Goal: Information Seeking & Learning: Learn about a topic

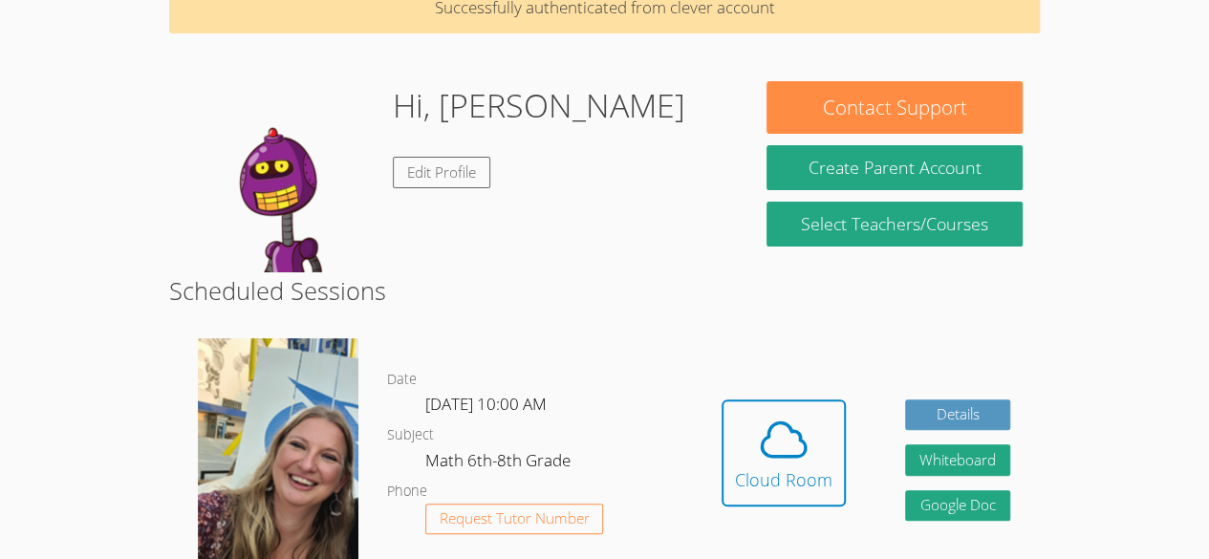
scroll to position [99, 0]
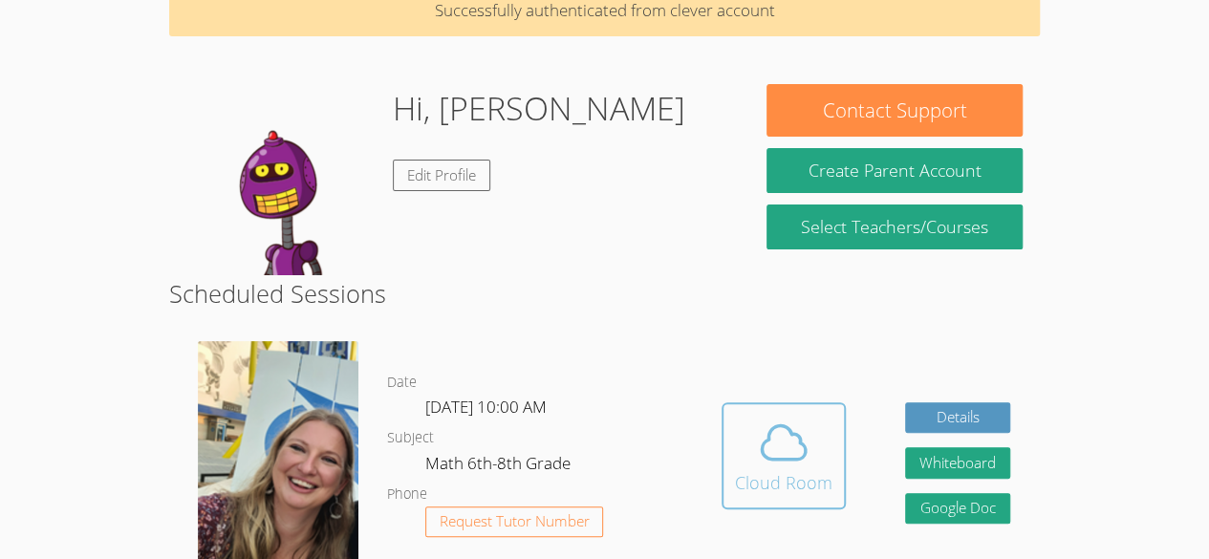
click at [755, 421] on span at bounding box center [783, 443] width 97 height 54
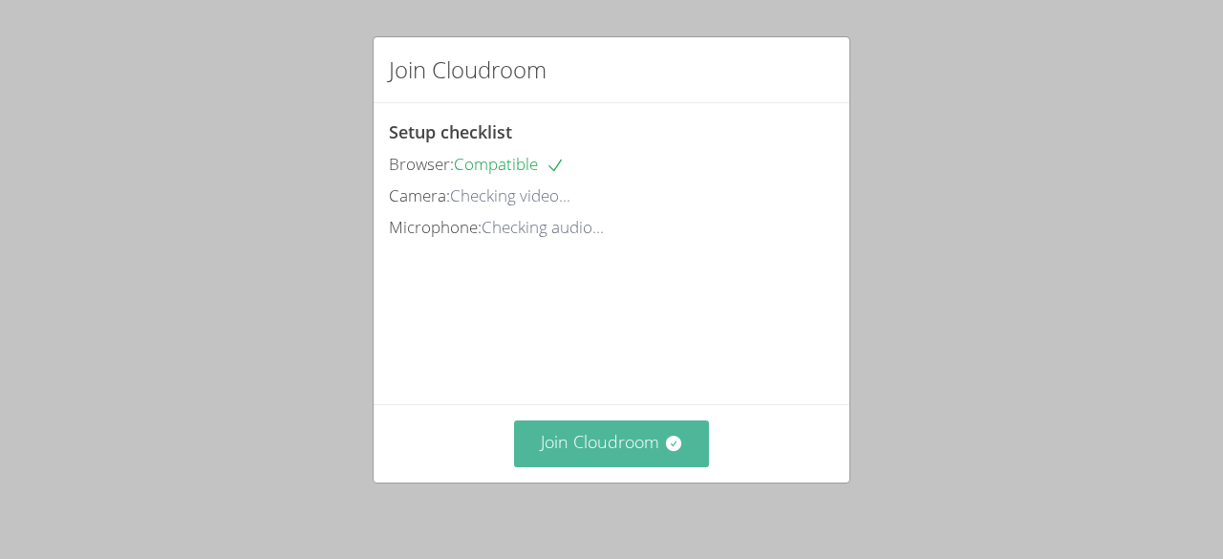
click at [597, 437] on button "Join Cloudroom" at bounding box center [612, 443] width 196 height 47
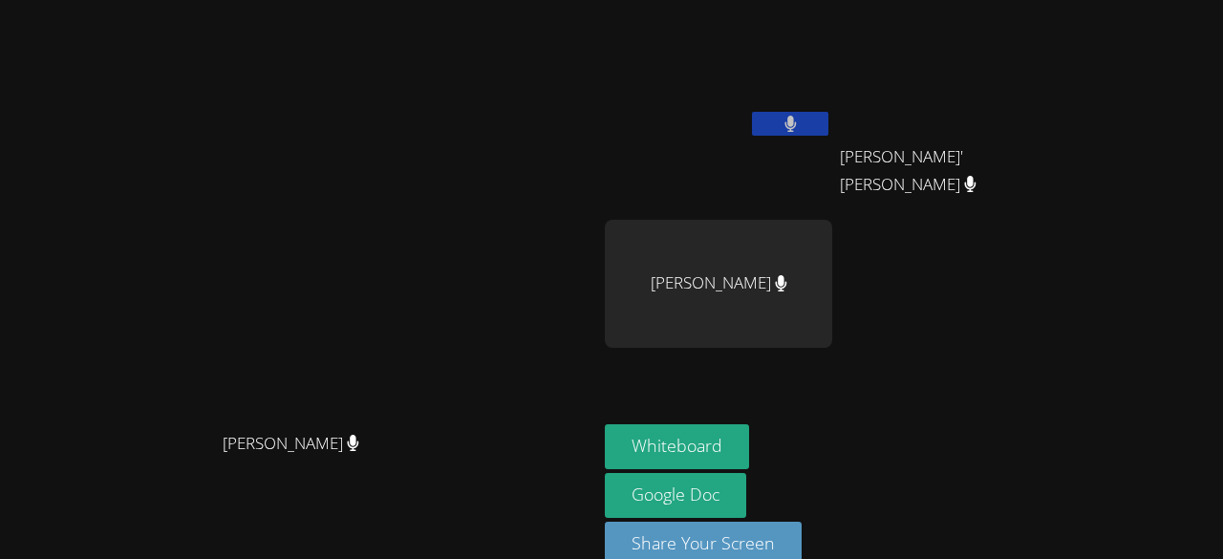
click at [795, 400] on div at bounding box center [718, 386] width 227 height 76
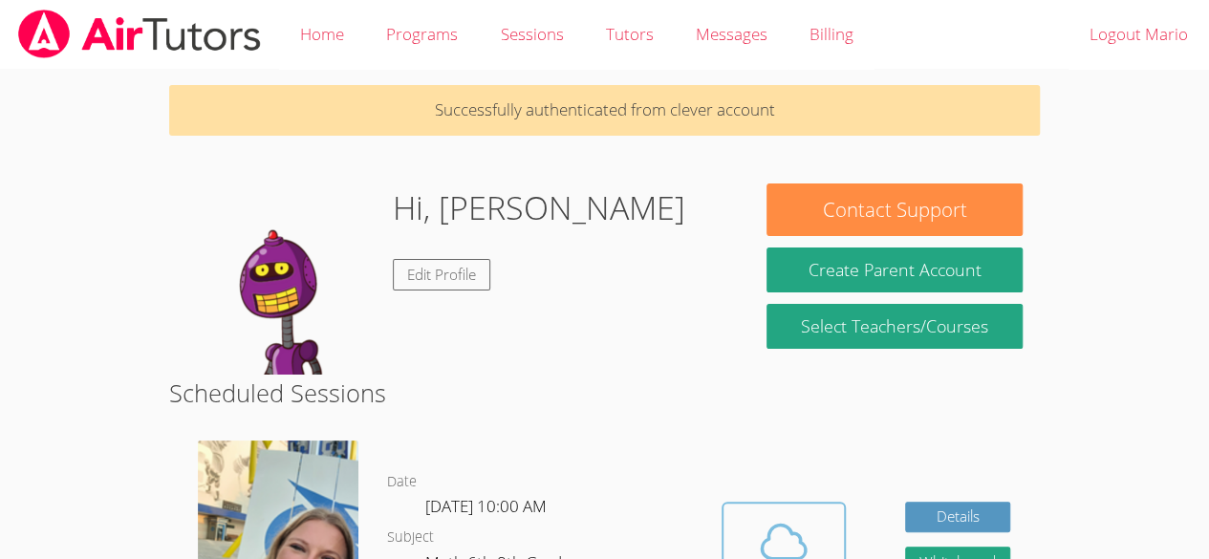
click at [797, 524] on icon at bounding box center [784, 542] width 54 height 54
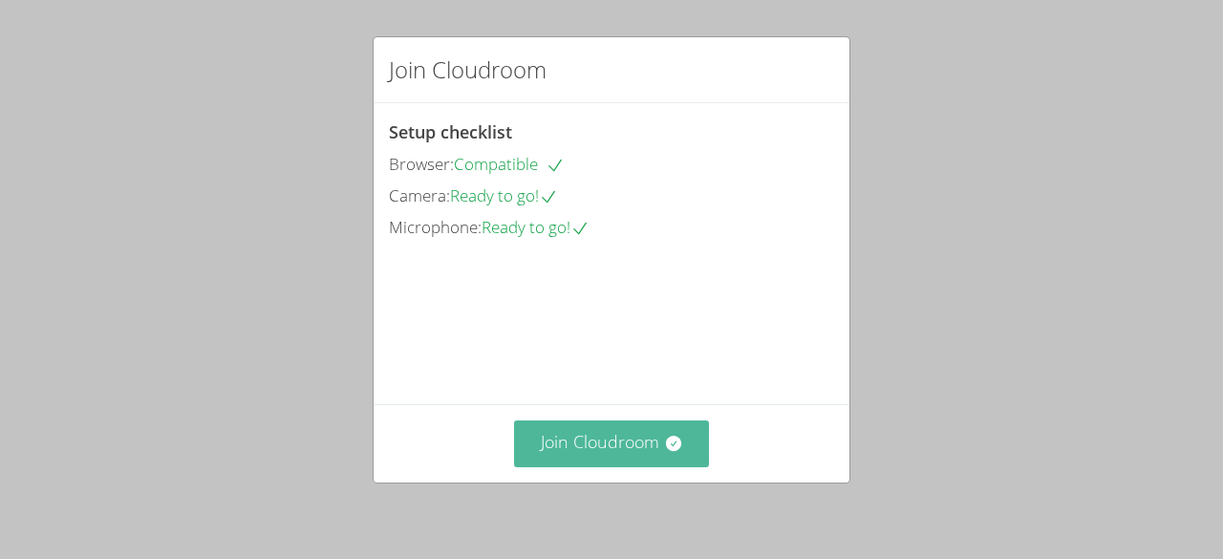
click at [633, 451] on button "Join Cloudroom" at bounding box center [612, 443] width 196 height 47
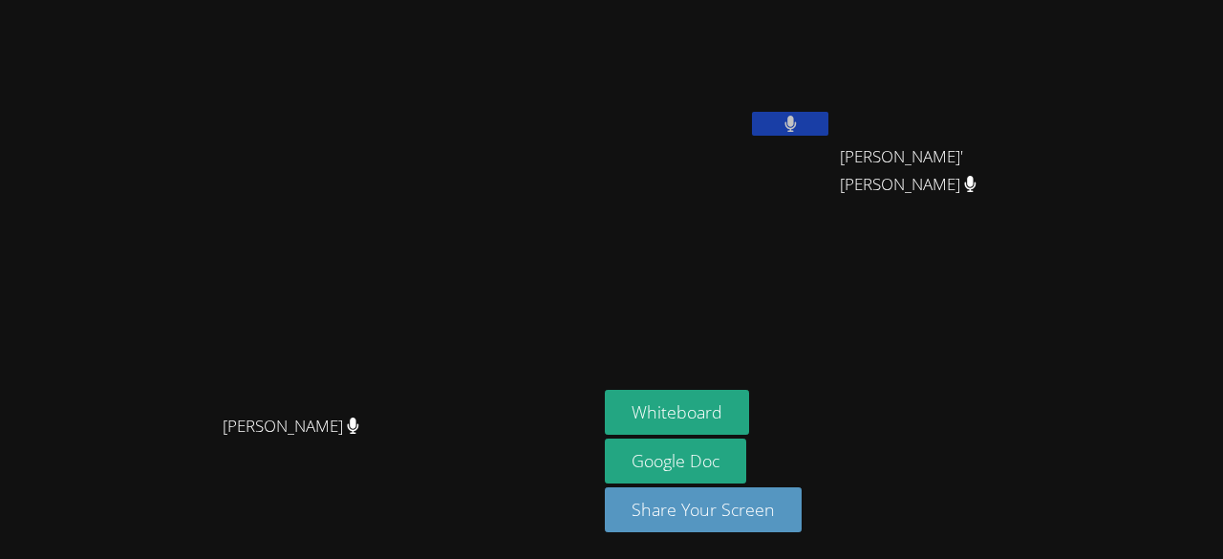
click at [993, 204] on div "Josue' Audiel Perez Gonzalez" at bounding box center [953, 174] width 227 height 76
click at [921, 319] on aside "Mario Arriaga Perez Josue' Audiel Perez Gonzalez Josue' Audiel Perez Gonzalez W…" at bounding box center [836, 279] width 478 height 559
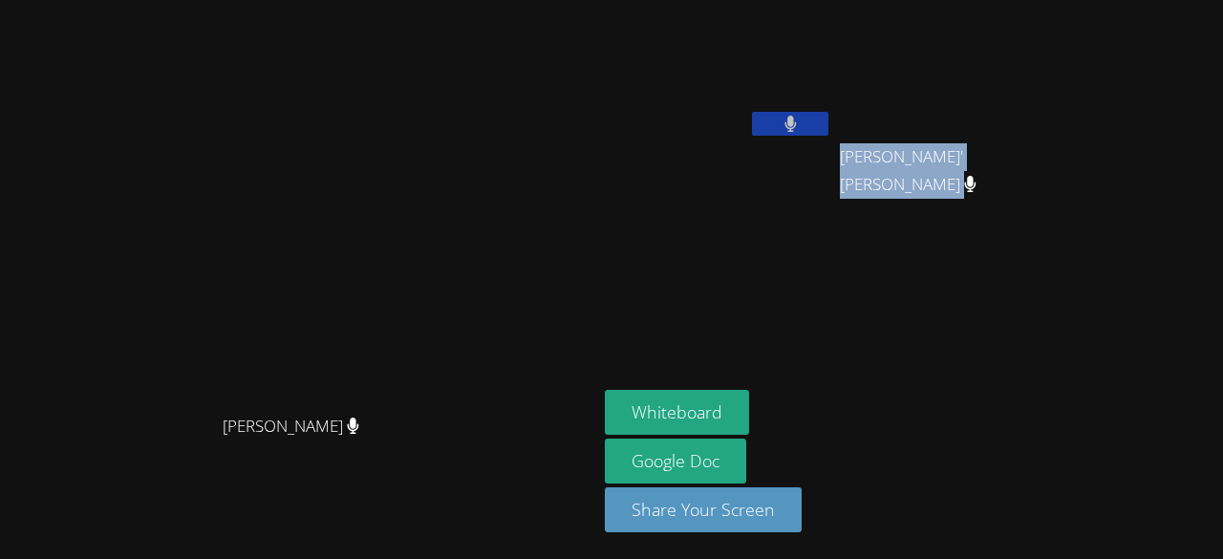
click at [921, 319] on aside "Mario Arriaga Perez Josue' Audiel Perez Gonzalez Josue' Audiel Perez Gonzalez W…" at bounding box center [836, 279] width 478 height 559
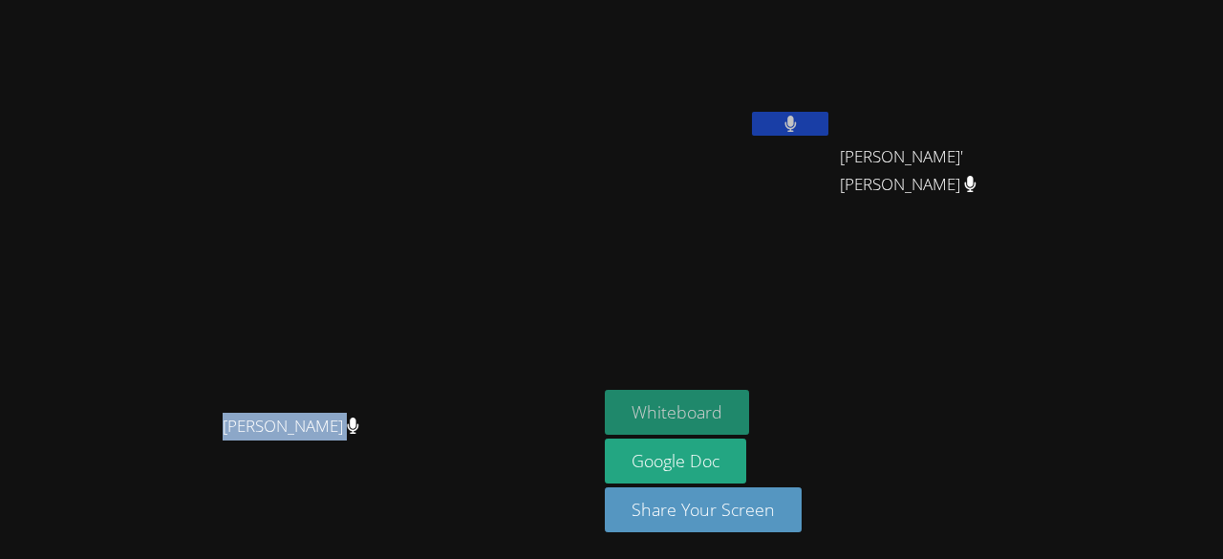
drag, startPoint x: 921, startPoint y: 319, endPoint x: 705, endPoint y: 416, distance: 236.5
click at [705, 416] on aside "Mario Arriaga Perez Josue' Audiel Perez Gonzalez Josue' Audiel Perez Gonzalez W…" at bounding box center [836, 279] width 478 height 559
drag, startPoint x: 705, startPoint y: 416, endPoint x: 638, endPoint y: 415, distance: 66.9
click at [638, 415] on button "Whiteboard" at bounding box center [677, 412] width 144 height 45
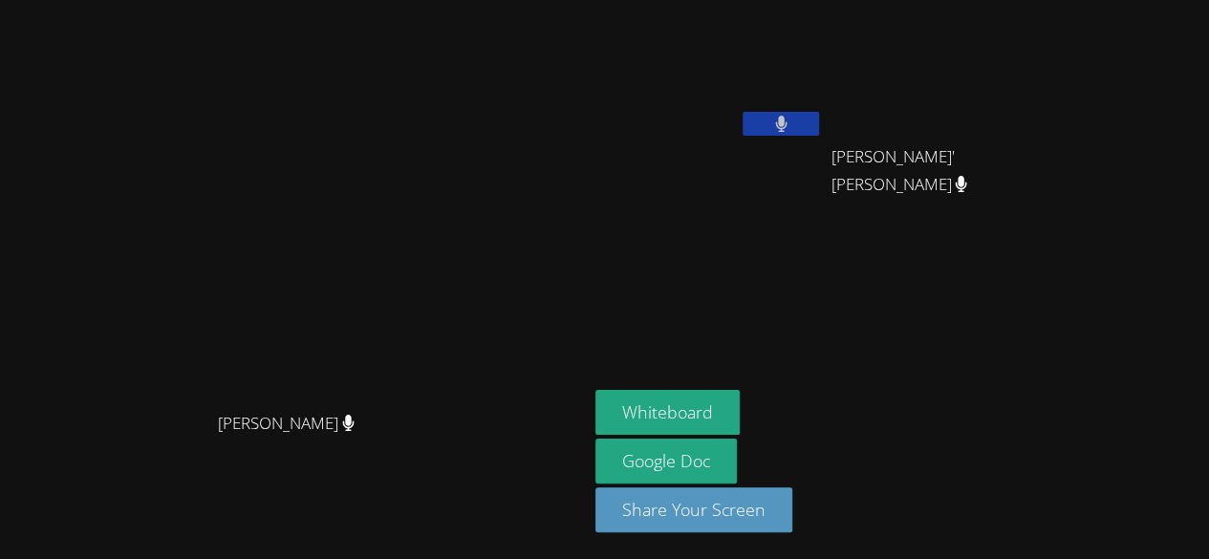
click at [763, 328] on aside "Mario Arriaga Perez Josue' Audiel Perez Gonzalez Josue' Audiel Perez Gonzalez W…" at bounding box center [827, 279] width 478 height 559
click at [763, 328] on aside "Mario Arriaga Perez Josue' Audiel Perez Gonzalez Josue' Audiel Perez Gonzalez W…" at bounding box center [836, 279] width 478 height 559
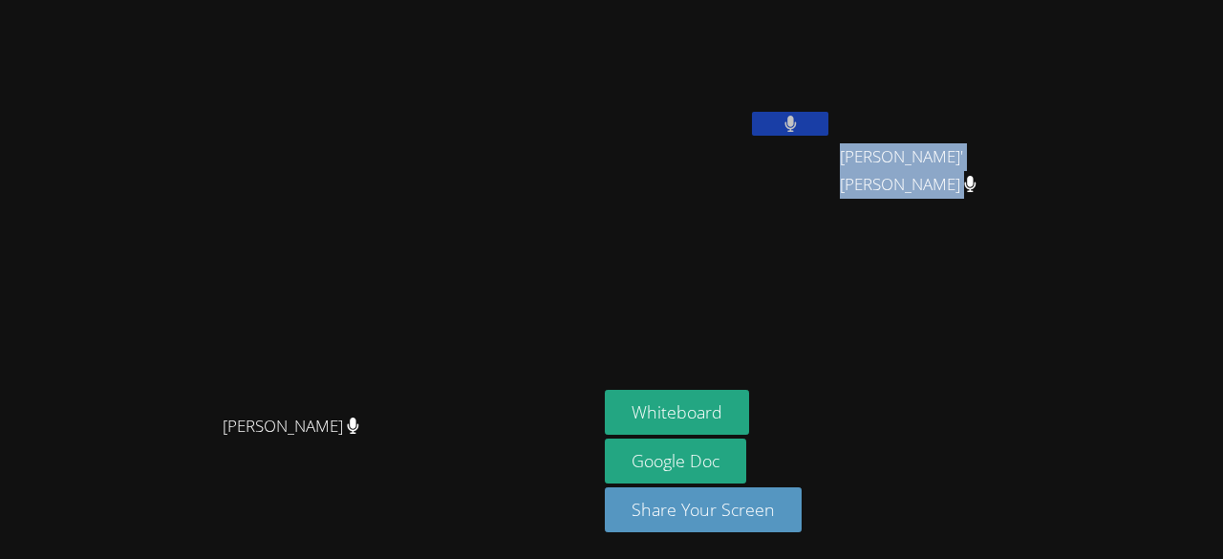
click at [763, 328] on aside "Mario Arriaga Perez Josue' Audiel Perez Gonzalez Josue' Audiel Perez Gonzalez W…" at bounding box center [836, 279] width 478 height 559
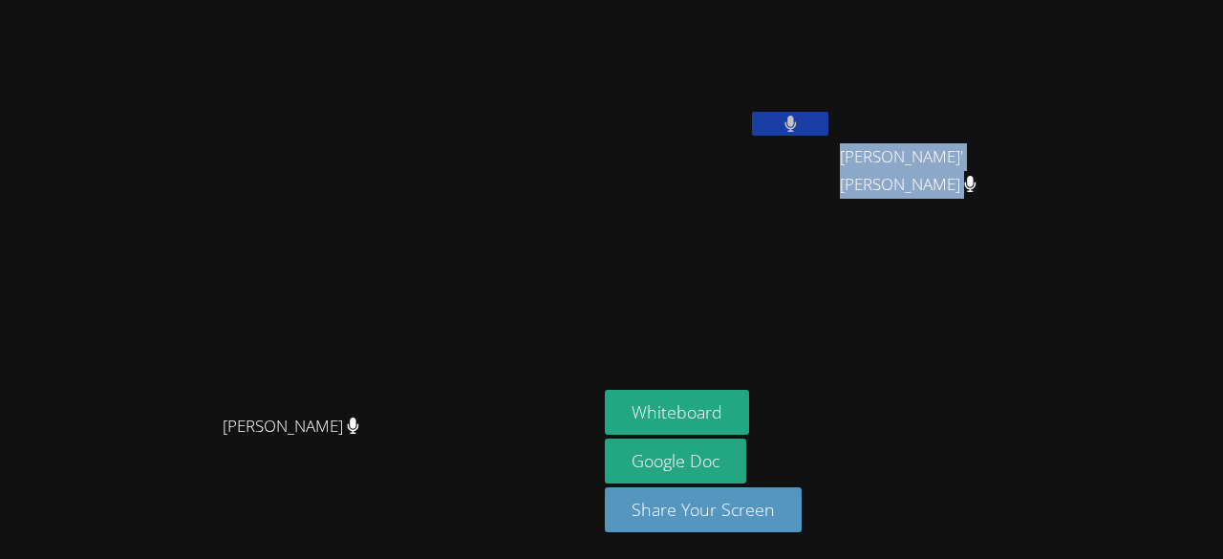
click at [763, 328] on aside "Mario Arriaga Perez Josue' Audiel Perez Gonzalez Josue' Audiel Perez Gonzalez W…" at bounding box center [836, 279] width 478 height 559
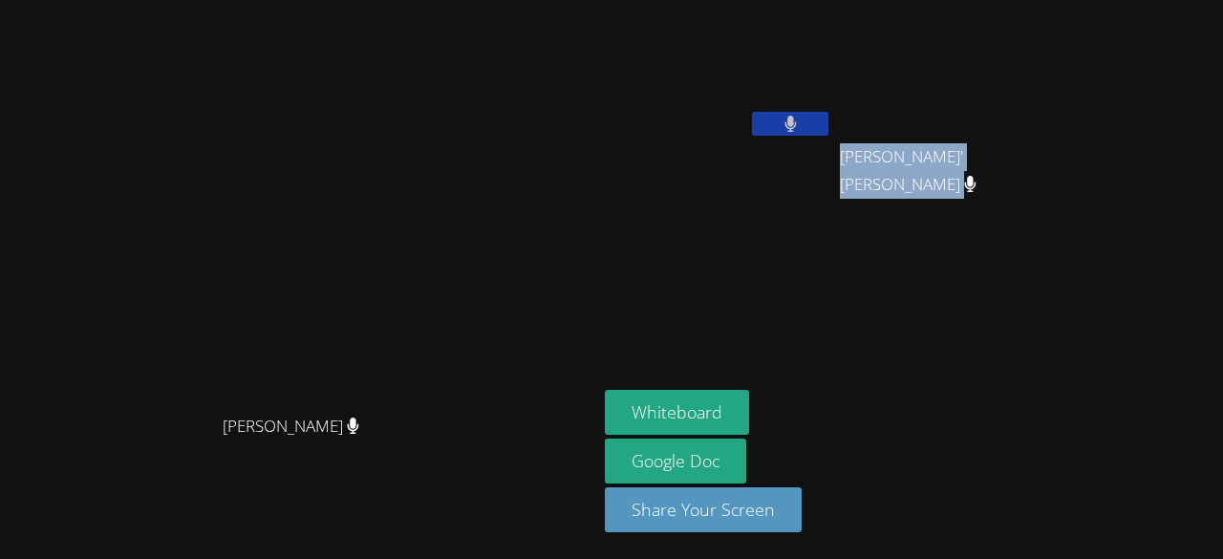
click at [763, 328] on aside "Mario Arriaga Perez Josue' Audiel Perez Gonzalez Josue' Audiel Perez Gonzalez W…" at bounding box center [836, 279] width 478 height 559
click at [1056, 509] on div "Whiteboard Google Doc Share Your Screen" at bounding box center [836, 469] width 462 height 158
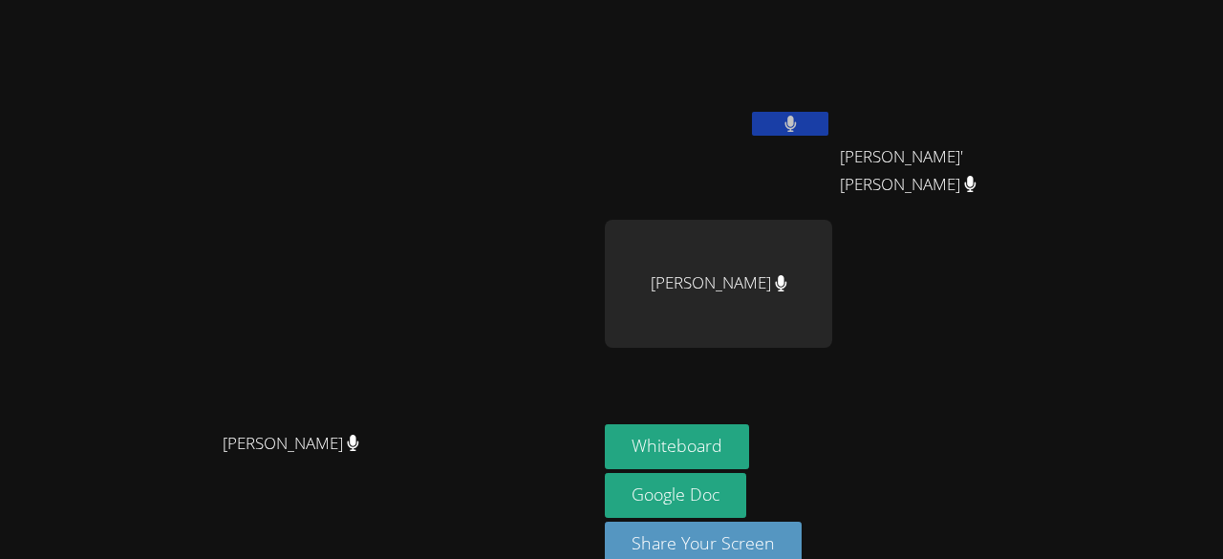
click at [1056, 509] on div "Whiteboard Google Doc Share Your Screen" at bounding box center [836, 503] width 462 height 158
click at [1056, 449] on div "Whiteboard Google Doc Share Your Screen" at bounding box center [836, 503] width 462 height 158
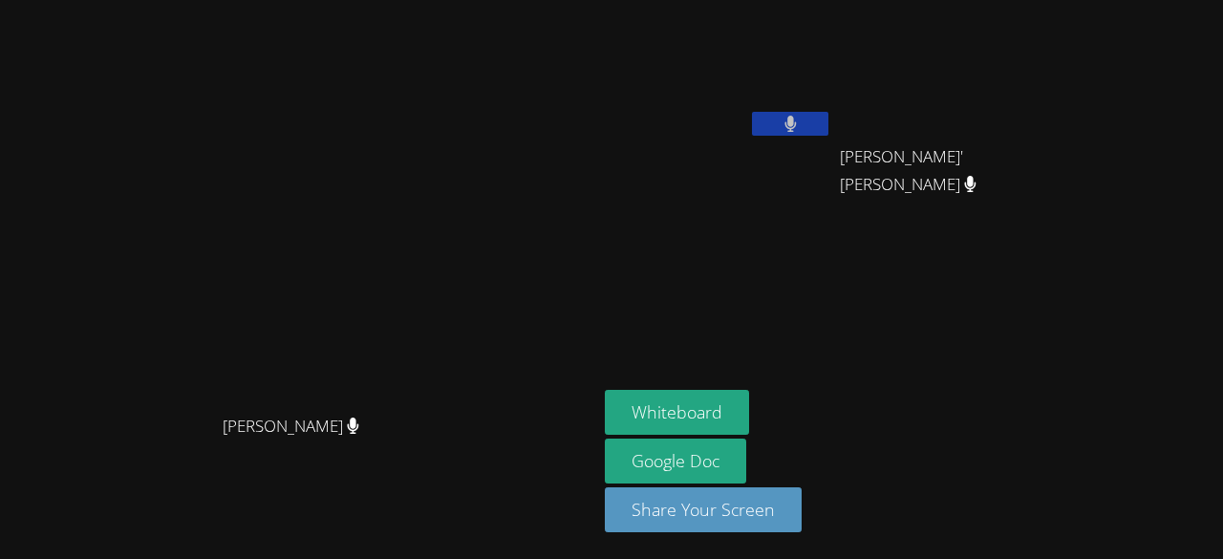
click at [828, 121] on button at bounding box center [790, 124] width 76 height 24
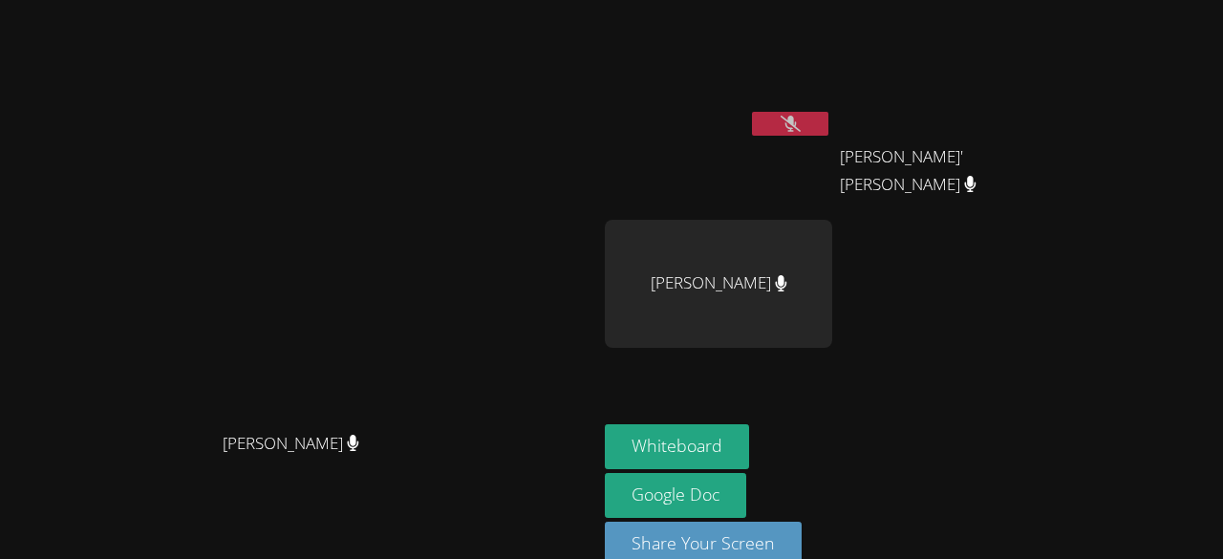
click at [801, 122] on icon at bounding box center [791, 124] width 20 height 16
click at [828, 122] on button at bounding box center [790, 124] width 76 height 24
click at [801, 122] on icon at bounding box center [791, 124] width 20 height 16
click at [828, 122] on button at bounding box center [790, 124] width 76 height 24
click at [801, 122] on icon at bounding box center [791, 124] width 20 height 16
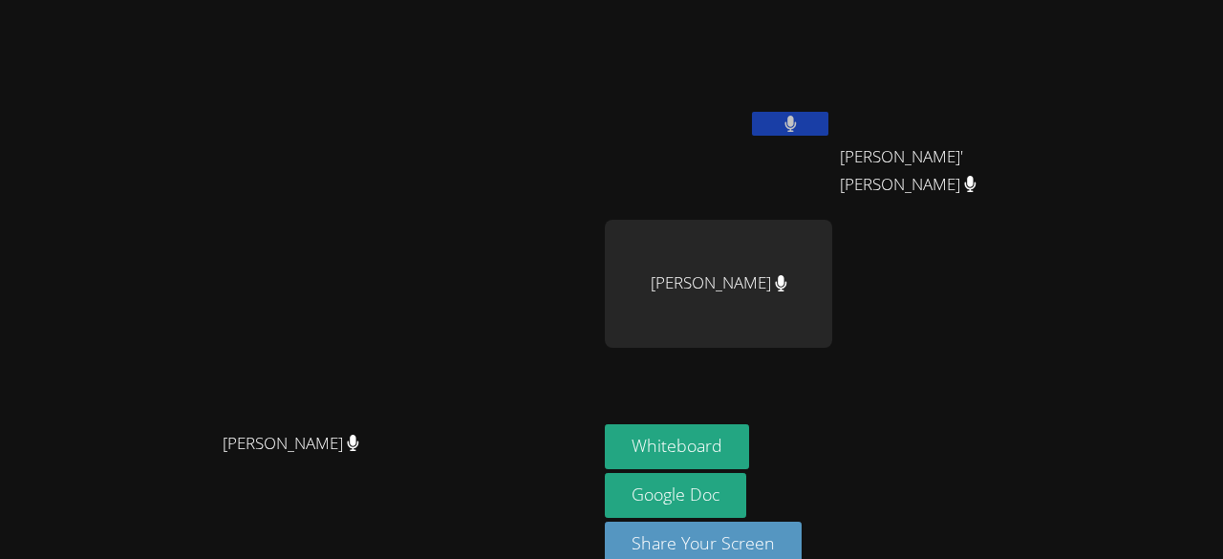
click at [828, 122] on button at bounding box center [790, 124] width 76 height 24
click at [797, 122] on icon at bounding box center [790, 124] width 12 height 16
click at [828, 122] on button at bounding box center [790, 124] width 76 height 24
click at [797, 122] on icon at bounding box center [790, 124] width 12 height 16
click at [828, 122] on button at bounding box center [790, 124] width 76 height 24
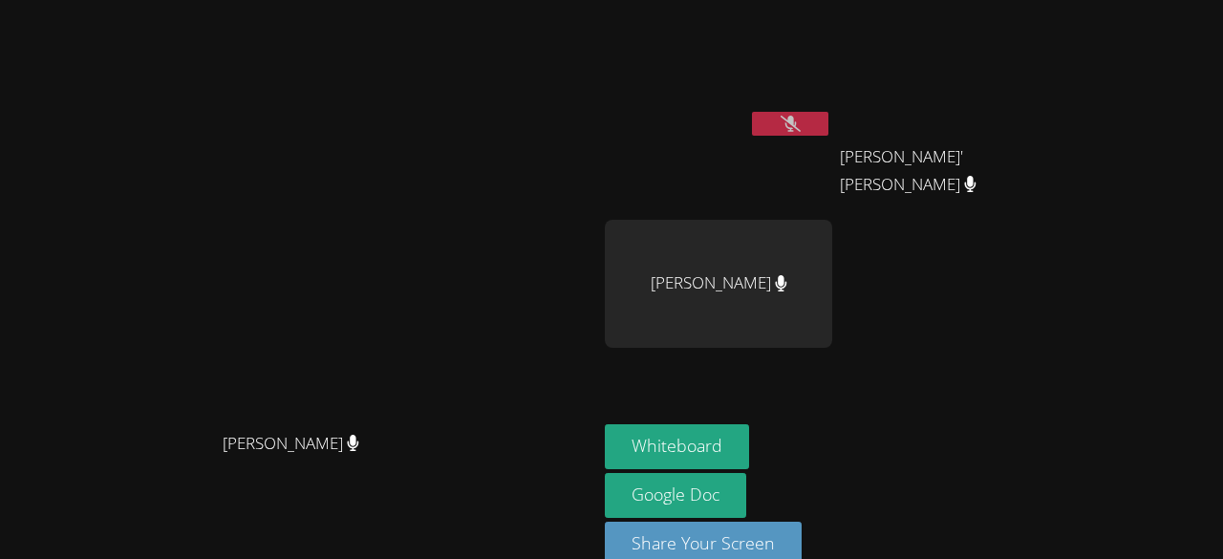
click at [801, 122] on icon at bounding box center [791, 124] width 20 height 16
click at [828, 122] on button at bounding box center [790, 124] width 76 height 24
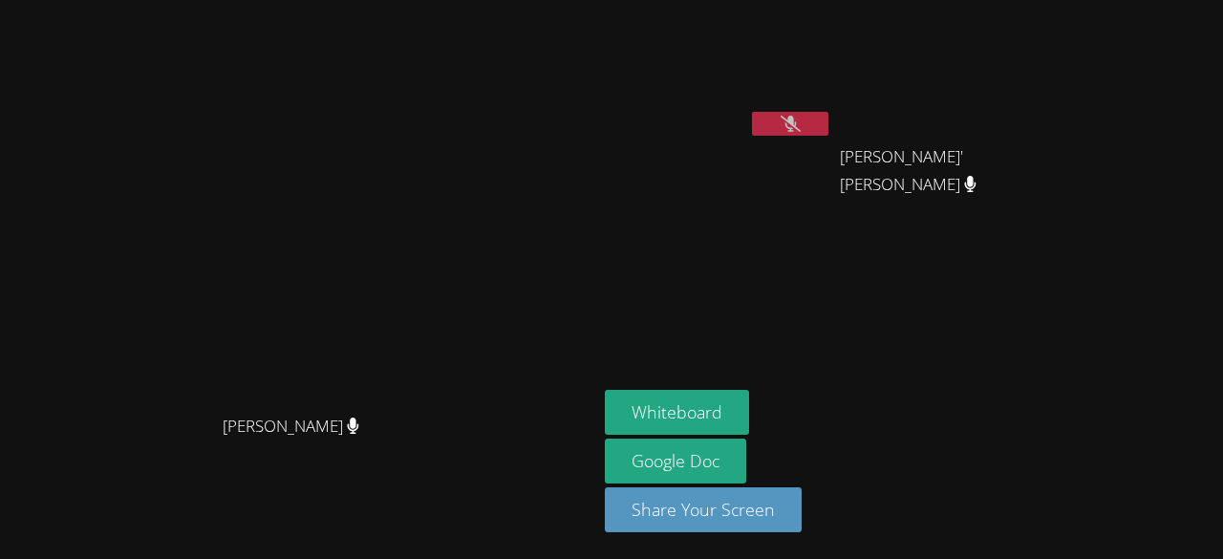
click at [801, 122] on icon at bounding box center [791, 124] width 20 height 16
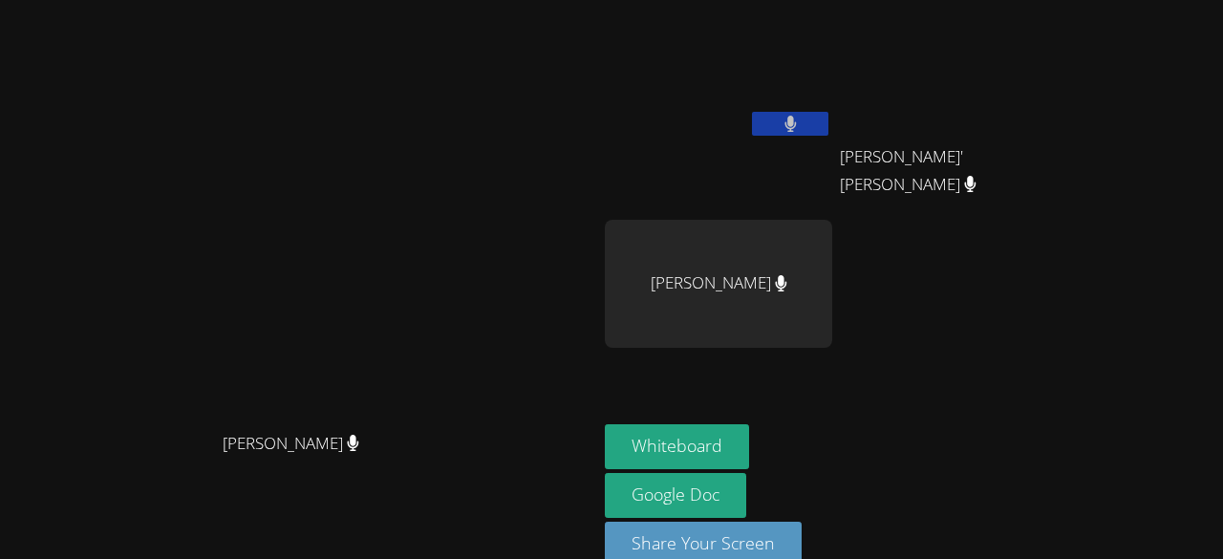
click at [1106, 88] on div "Sarah Skonicki Sarah Skonicki Mario Arriaga Perez Josue' Audiel Perez Gonzalez …" at bounding box center [611, 279] width 1223 height 559
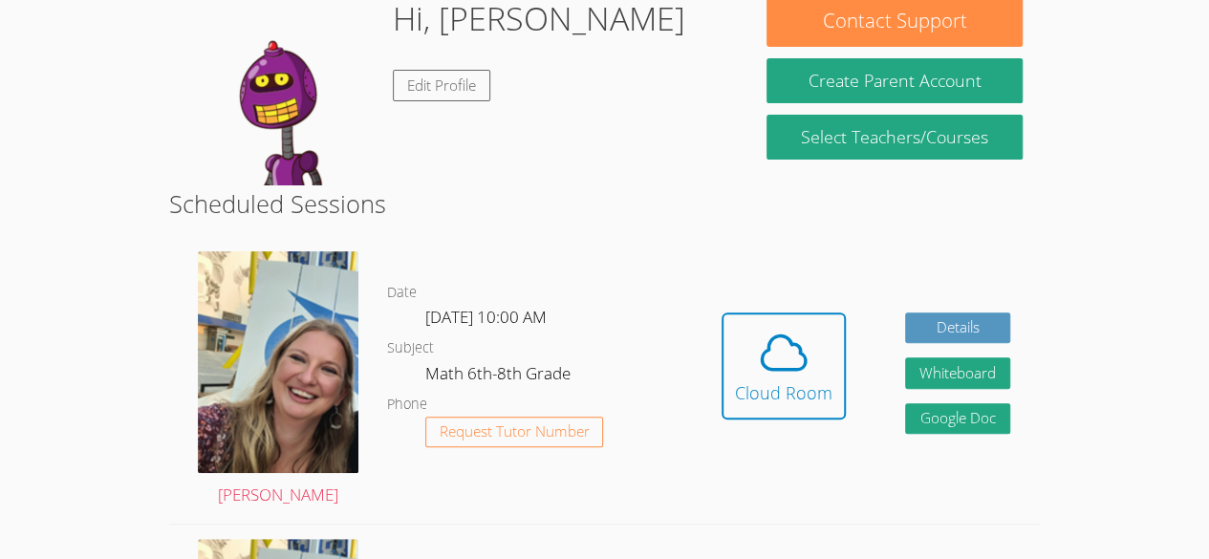
scroll to position [191, 0]
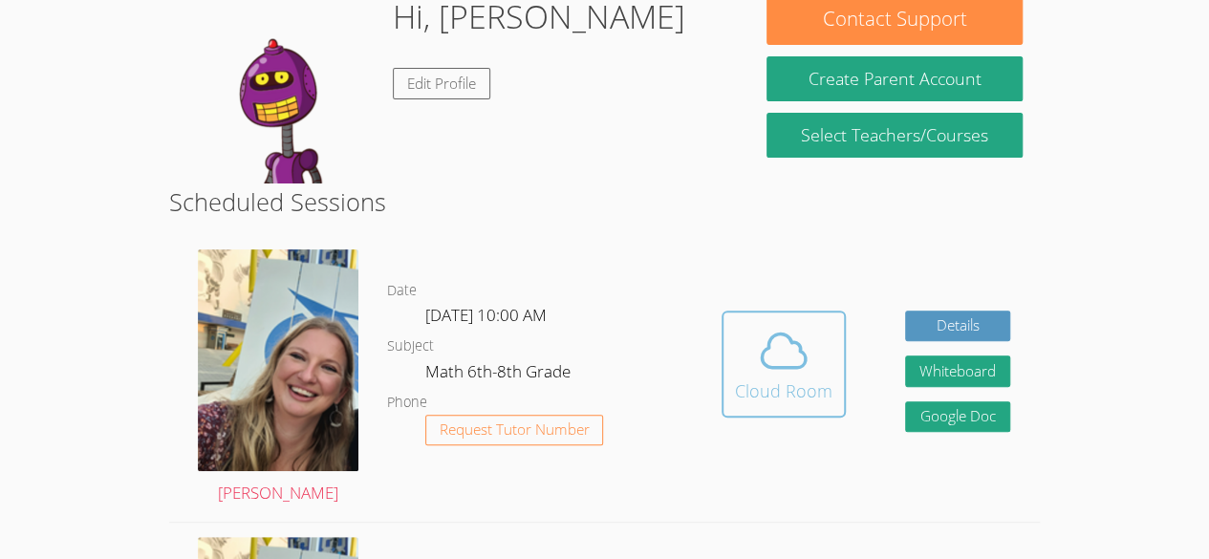
click at [810, 368] on span at bounding box center [783, 351] width 97 height 54
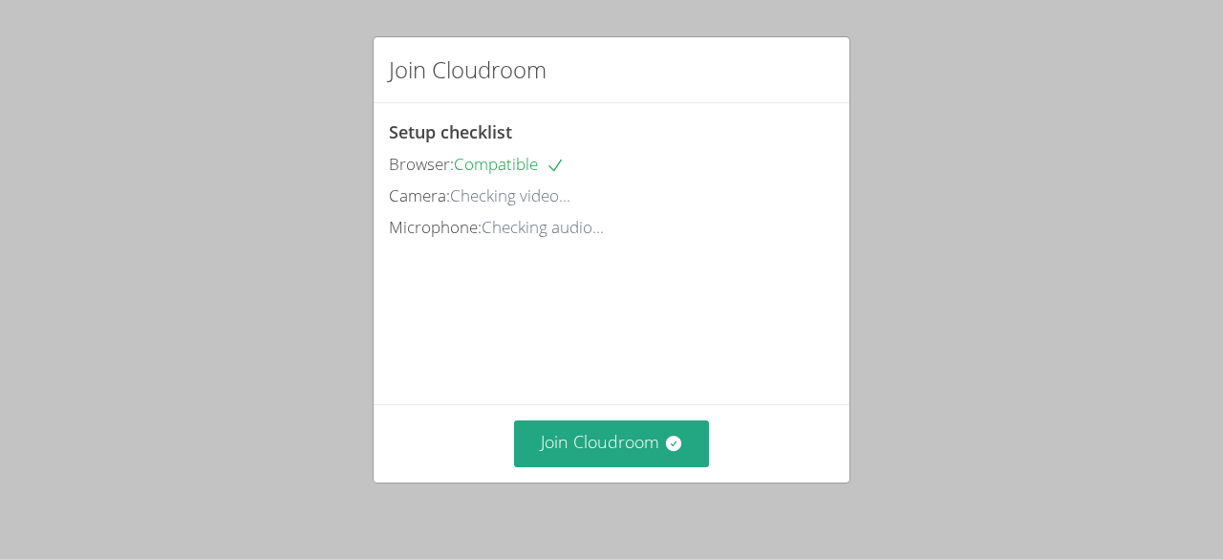
click at [644, 505] on div "Join Cloudroom Setup checklist Browser: Compatible Camera: Checking video... Mi…" at bounding box center [611, 279] width 1223 height 559
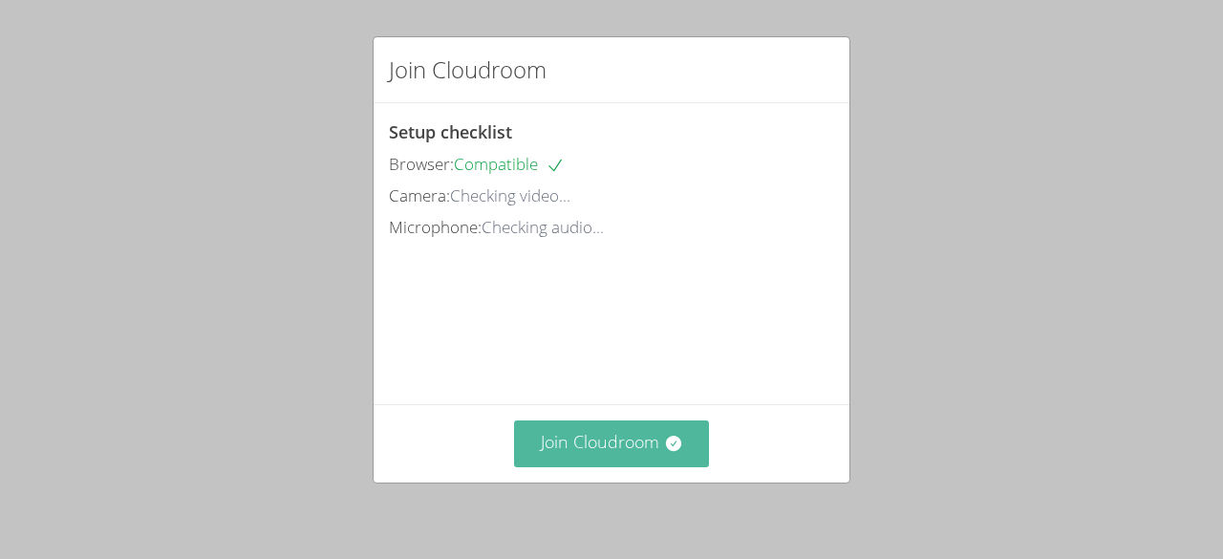
click at [641, 464] on button "Join Cloudroom" at bounding box center [612, 443] width 196 height 47
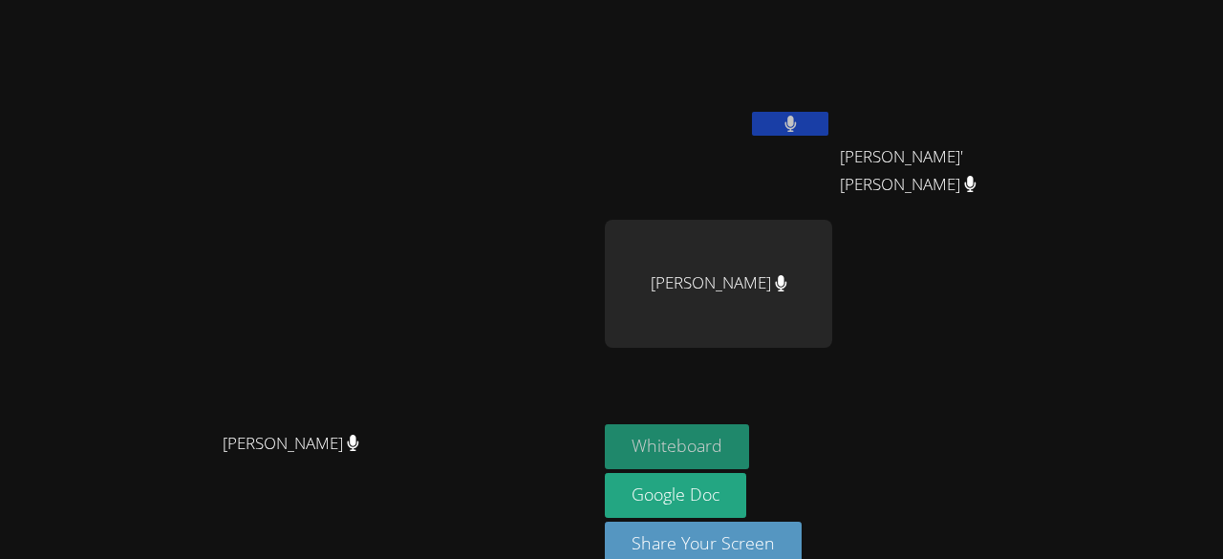
click at [625, 445] on button "Whiteboard" at bounding box center [677, 446] width 144 height 45
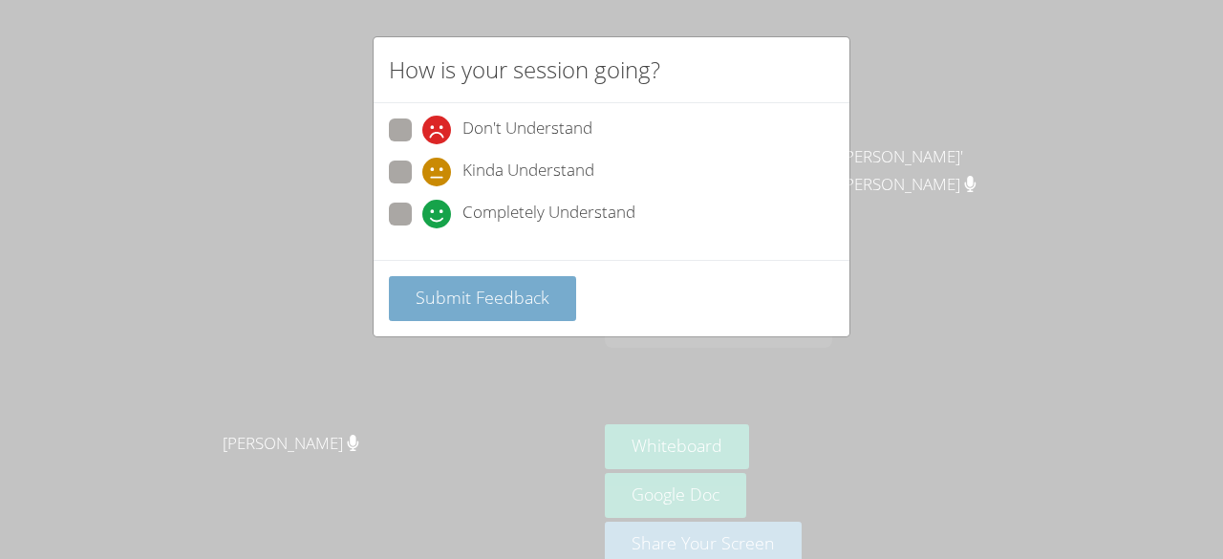
click at [534, 293] on span "Submit Feedback" at bounding box center [483, 297] width 134 height 23
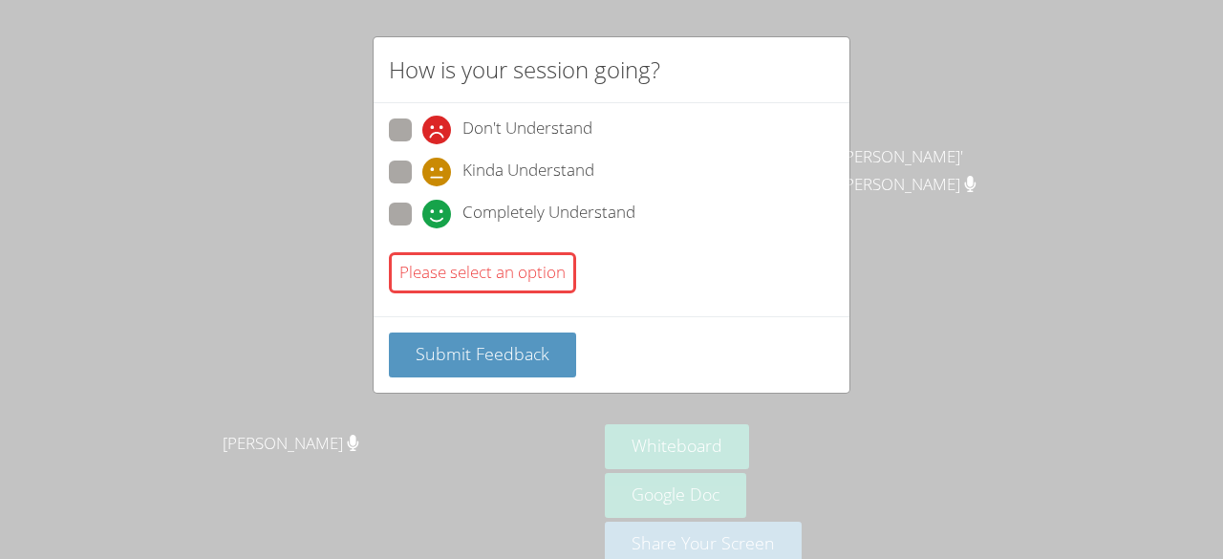
click at [536, 276] on div "Please select an option" at bounding box center [482, 272] width 187 height 41
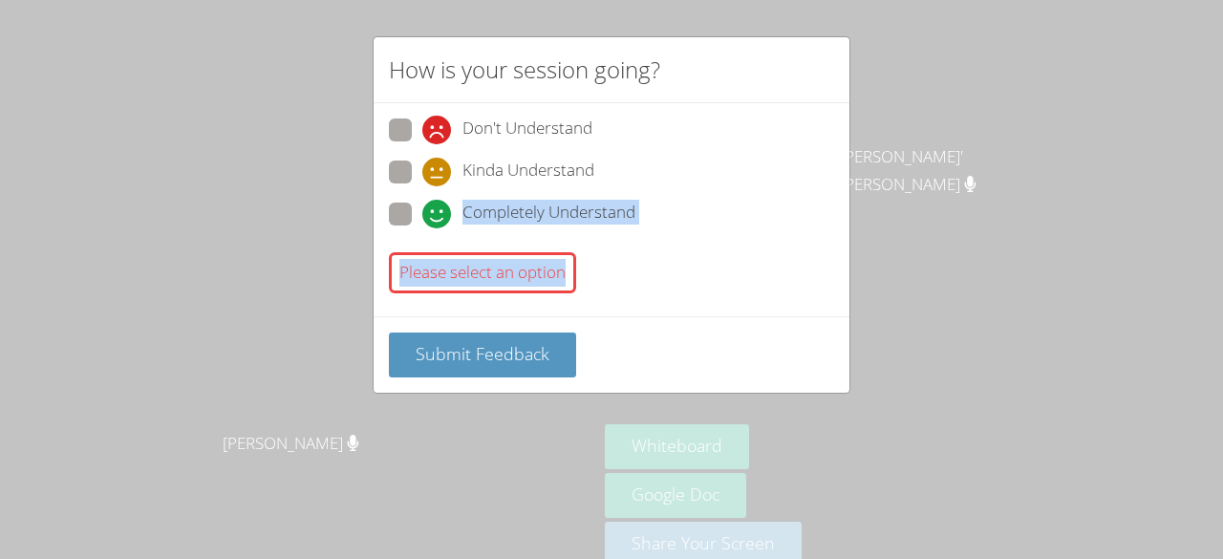
drag, startPoint x: 536, startPoint y: 276, endPoint x: 503, endPoint y: 214, distance: 70.5
click at [503, 214] on div "Don't Understand Kinda Understand Completely Understand Please select an option" at bounding box center [611, 209] width 445 height 183
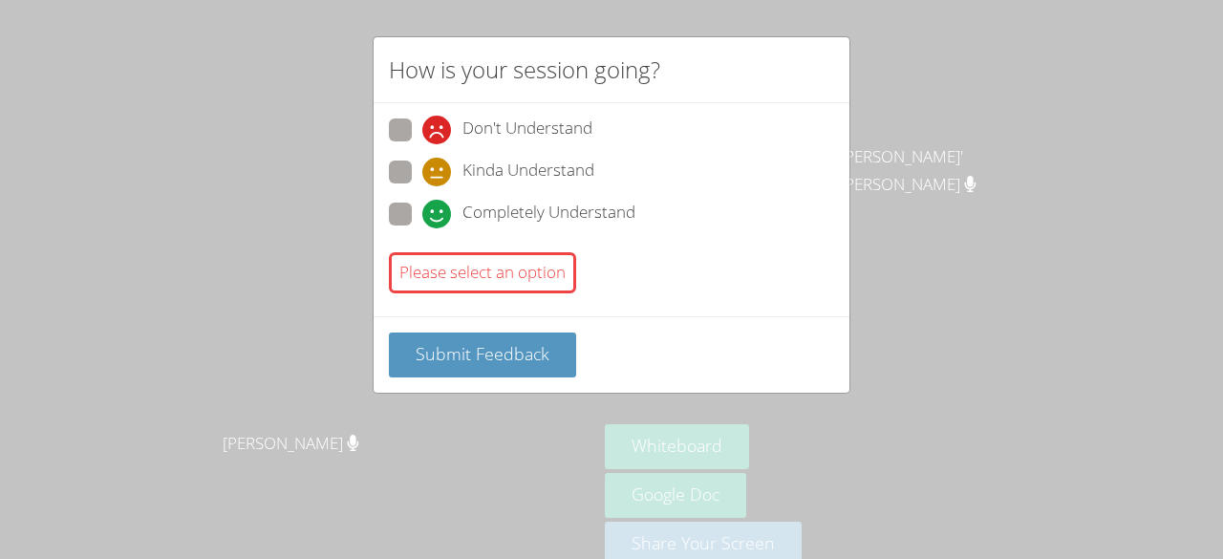
click at [415, 207] on label "Completely Understand" at bounding box center [512, 216] width 247 height 26
click at [422, 207] on input "Completely Understand" at bounding box center [430, 211] width 16 height 16
radio input "true"
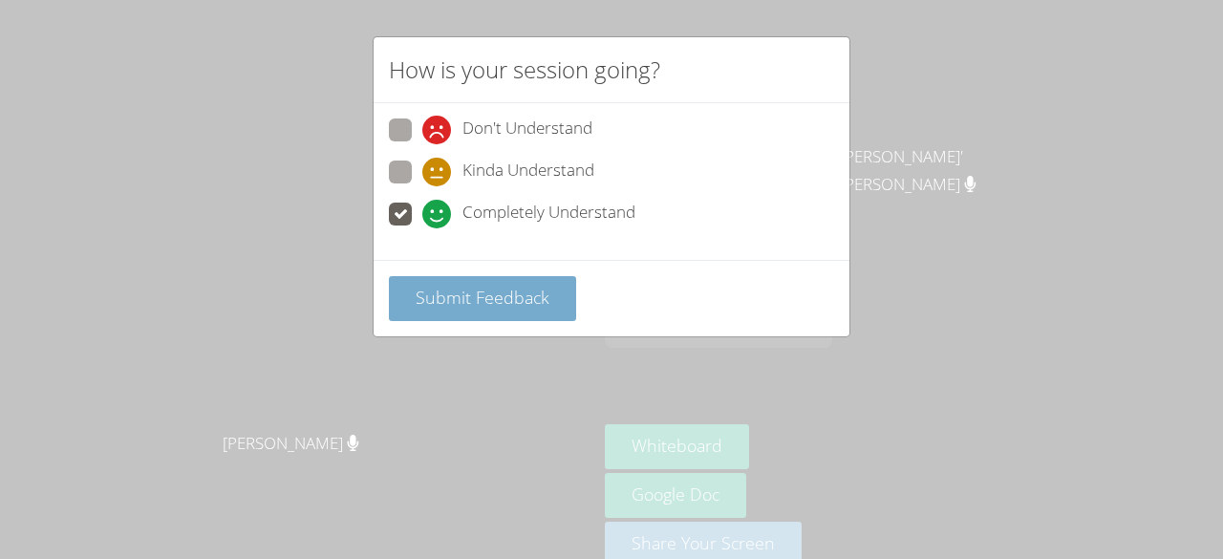
click at [447, 294] on span "Submit Feedback" at bounding box center [483, 297] width 134 height 23
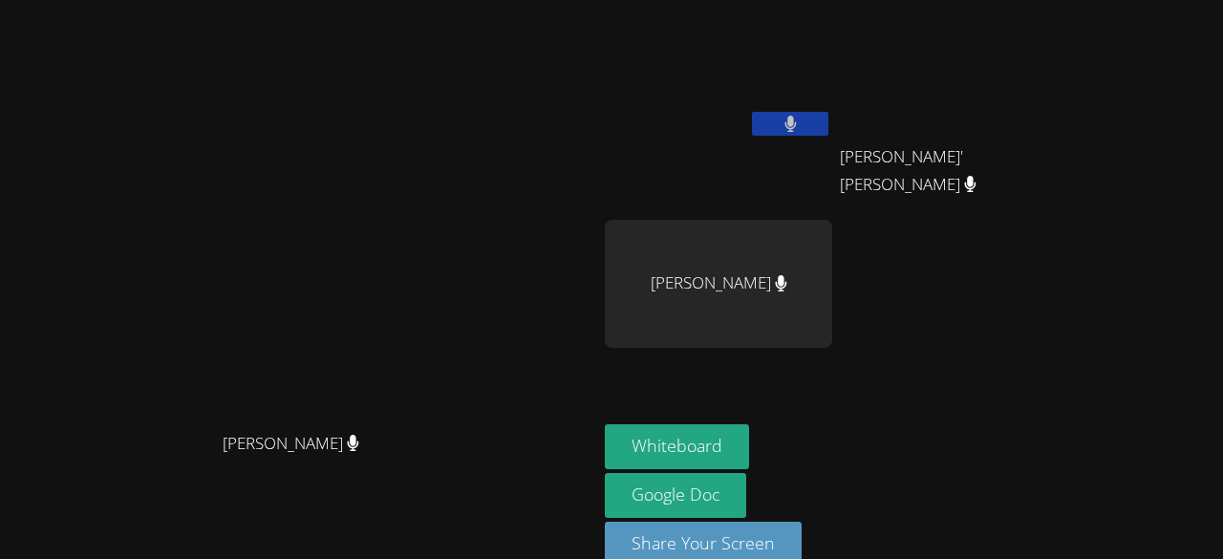
click at [408, 171] on video at bounding box center [299, 259] width 287 height 328
